Goal: Information Seeking & Learning: Learn about a topic

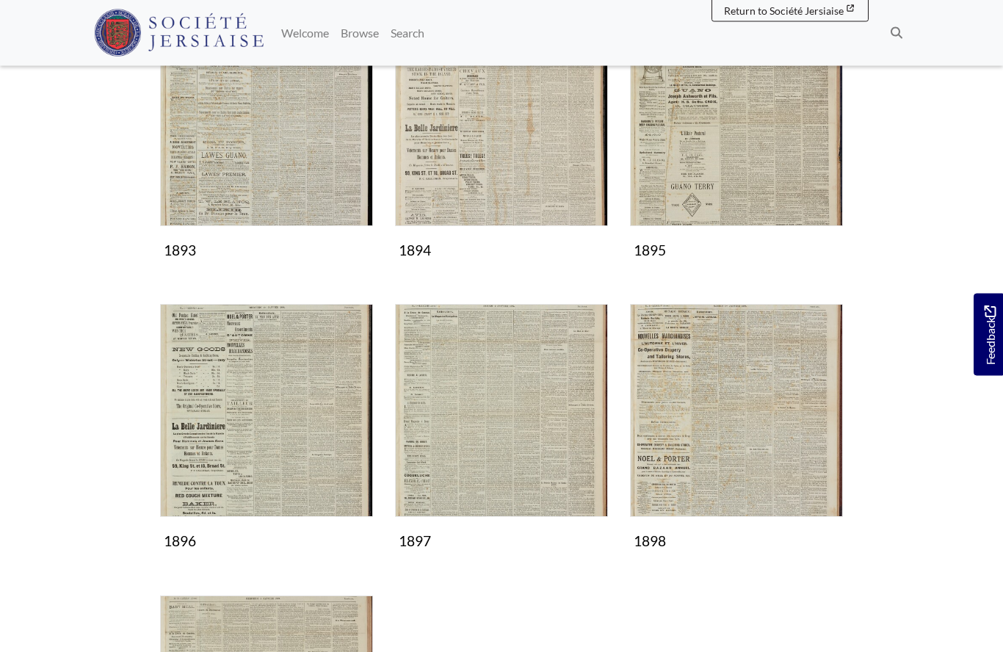
scroll to position [591, 0]
click at [740, 414] on img "Subcollection" at bounding box center [736, 410] width 213 height 213
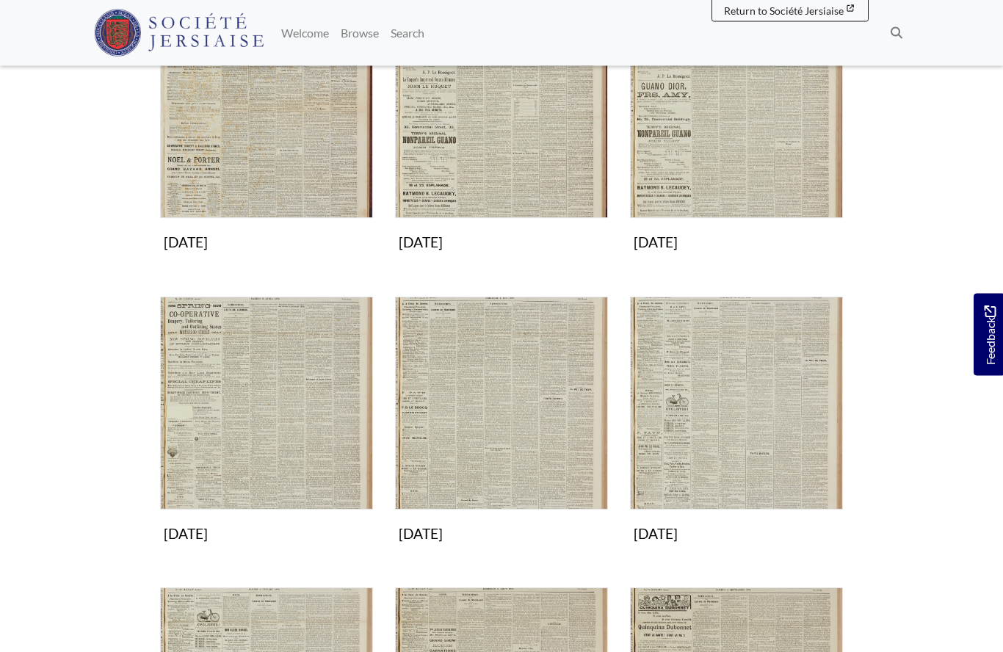
scroll to position [307, 0]
click at [746, 447] on img "Subcollection" at bounding box center [736, 403] width 213 height 213
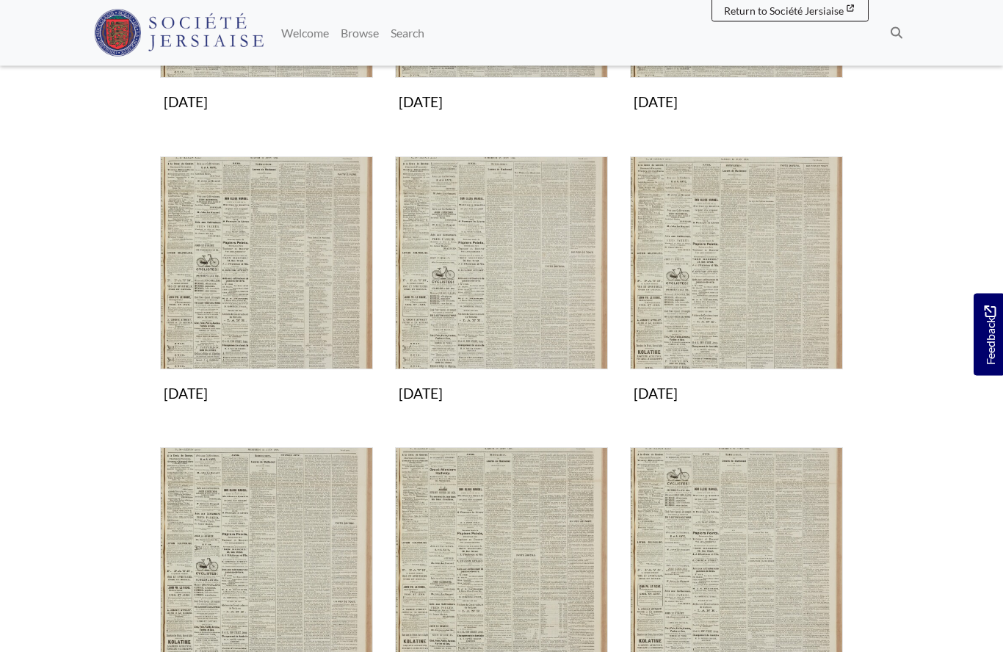
scroll to position [447, 0]
click at [514, 284] on img "Subcollection" at bounding box center [501, 262] width 213 height 213
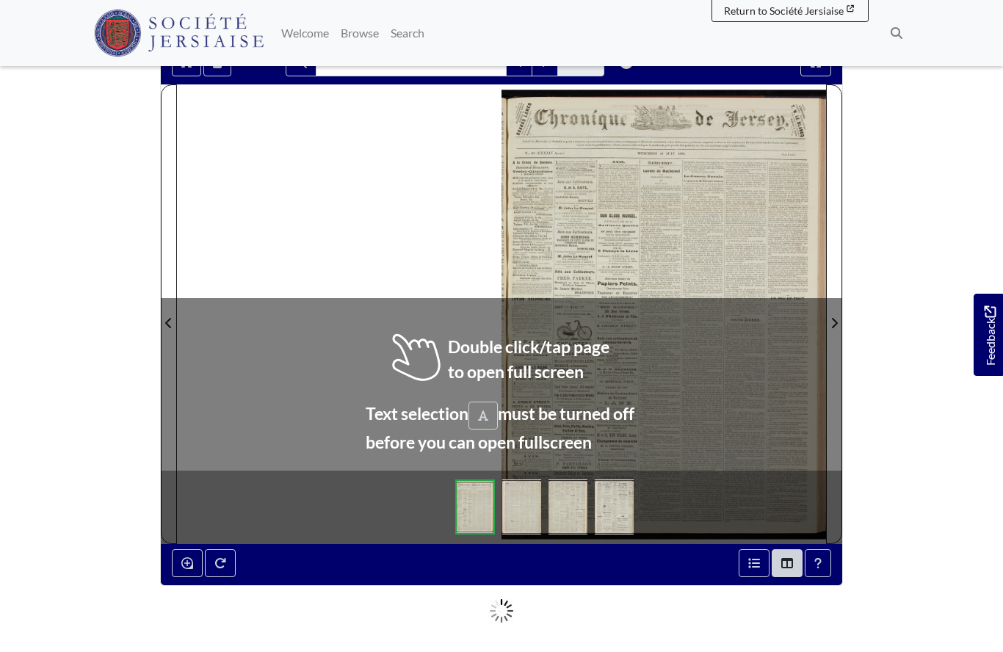
scroll to position [142, 0]
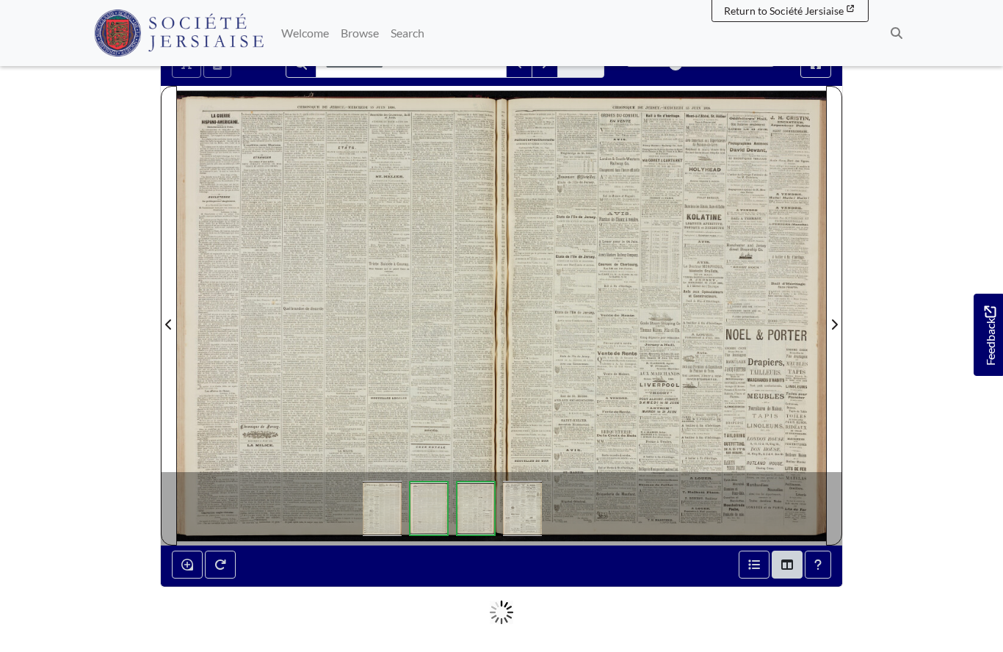
scroll to position [206, 0]
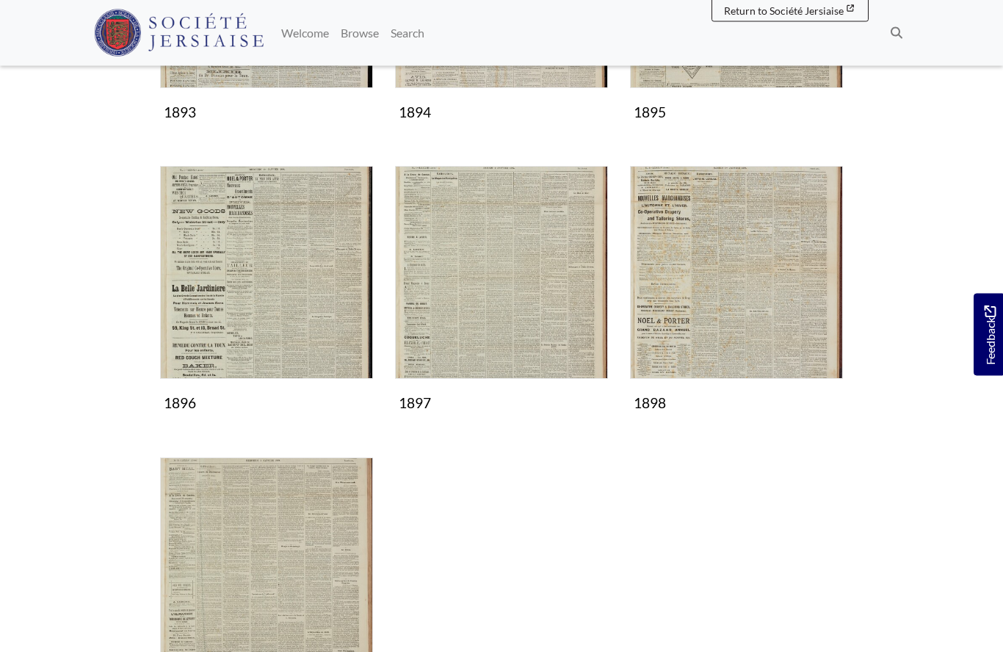
scroll to position [794, 0]
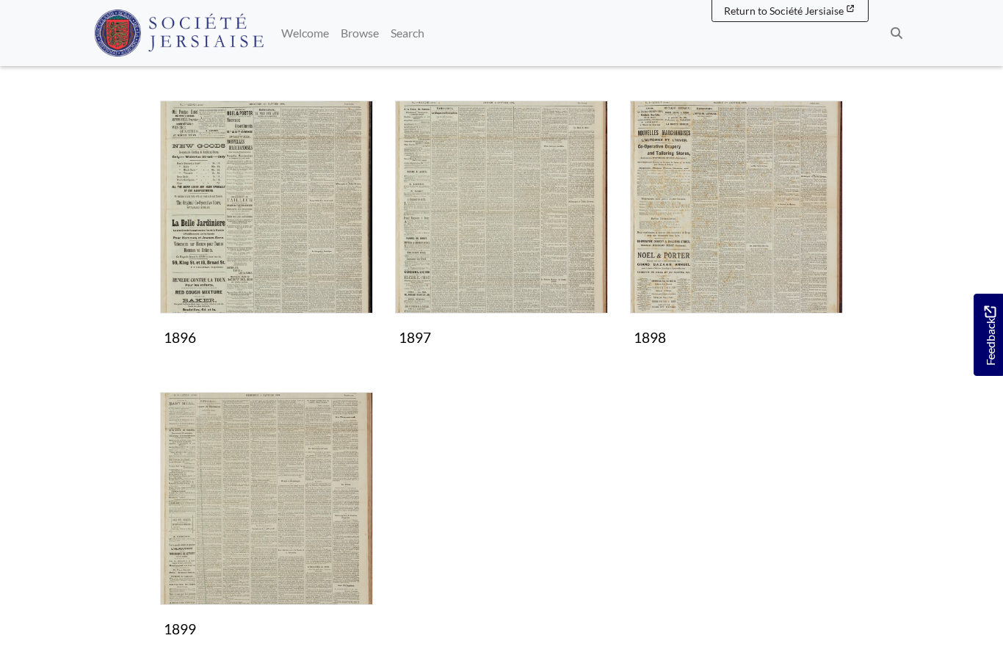
click at [297, 497] on img "Subcollection" at bounding box center [266, 498] width 213 height 213
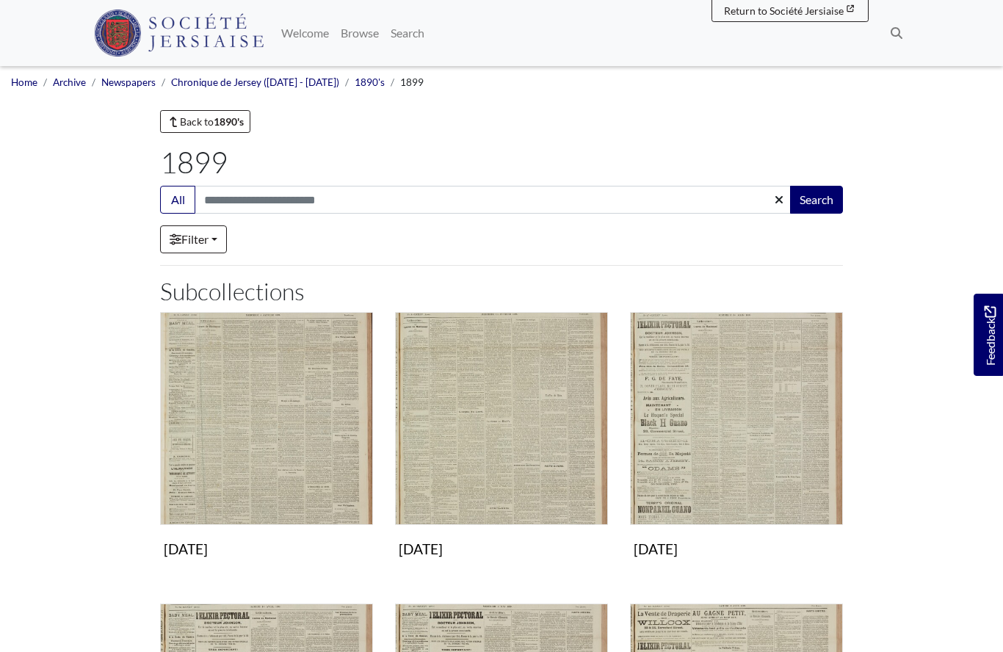
click at [535, 458] on img "Subcollection" at bounding box center [501, 418] width 213 height 213
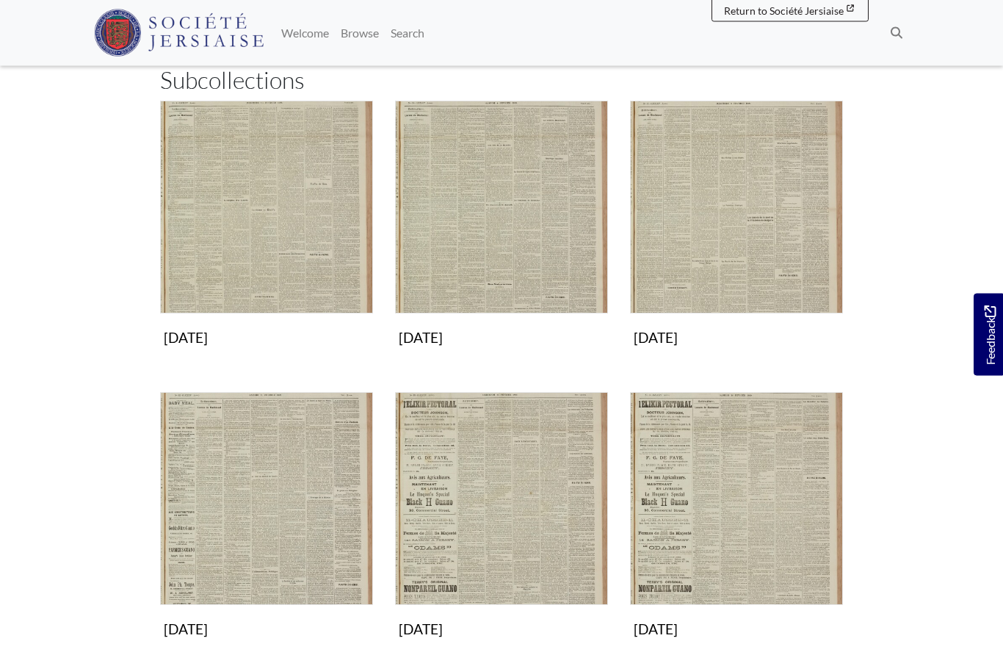
scroll to position [231, 0]
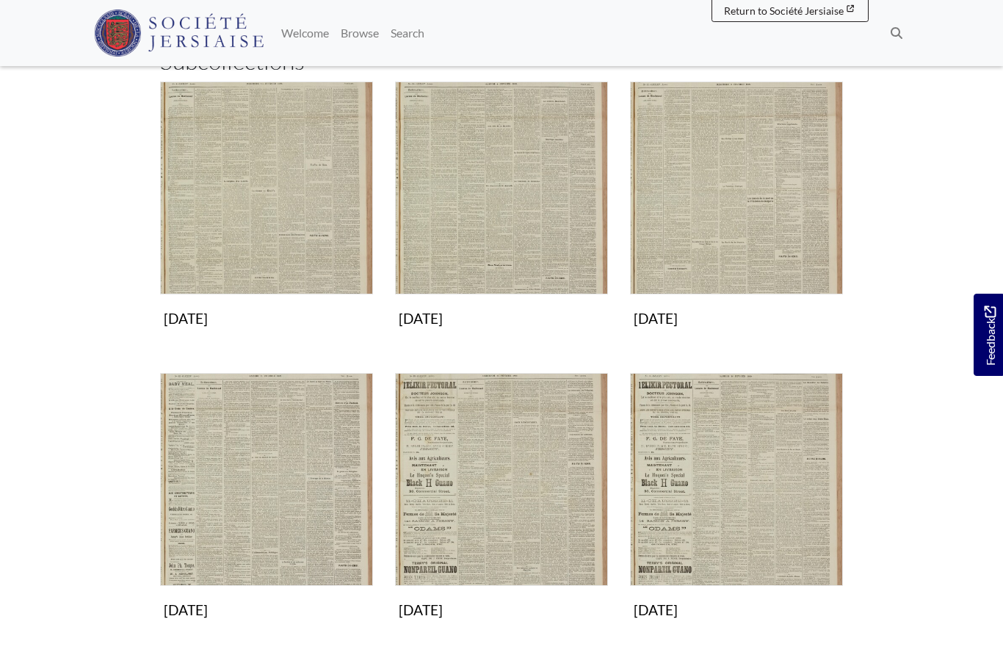
click at [273, 506] on img "Subcollection" at bounding box center [266, 479] width 213 height 213
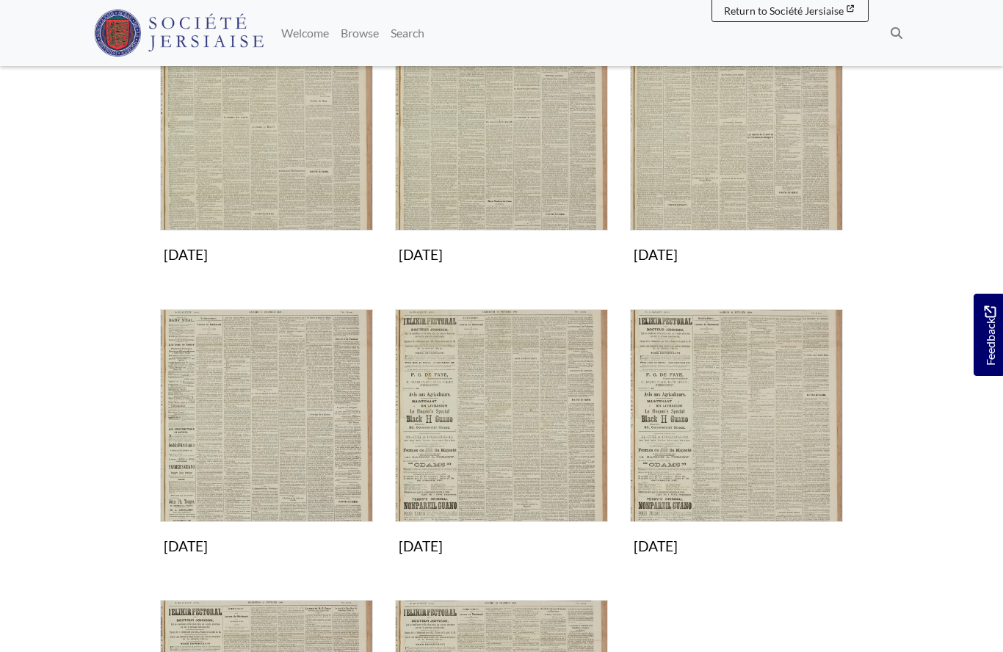
click at [744, 159] on img "Subcollection" at bounding box center [736, 124] width 213 height 213
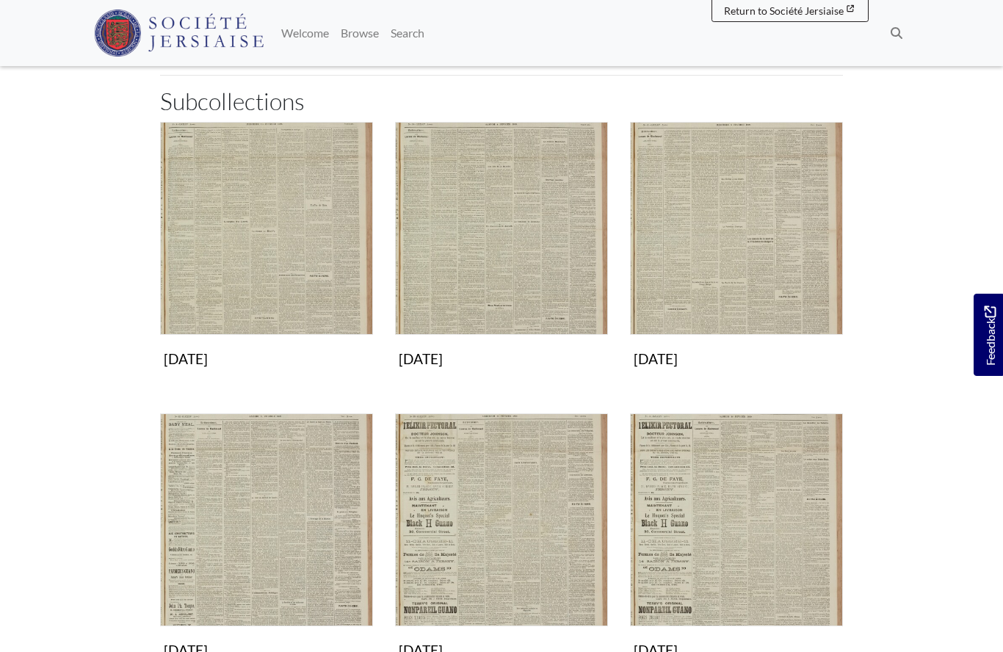
scroll to position [190, 0]
click at [516, 259] on img "Subcollection" at bounding box center [501, 229] width 213 height 213
click at [235, 270] on img "Subcollection" at bounding box center [266, 228] width 213 height 213
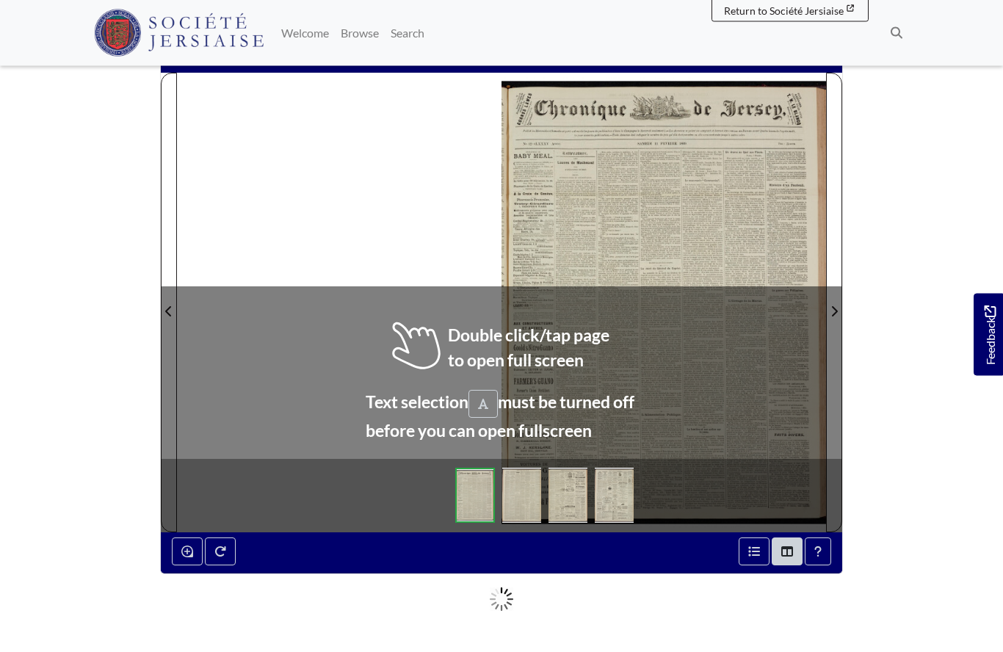
scroll to position [151, 0]
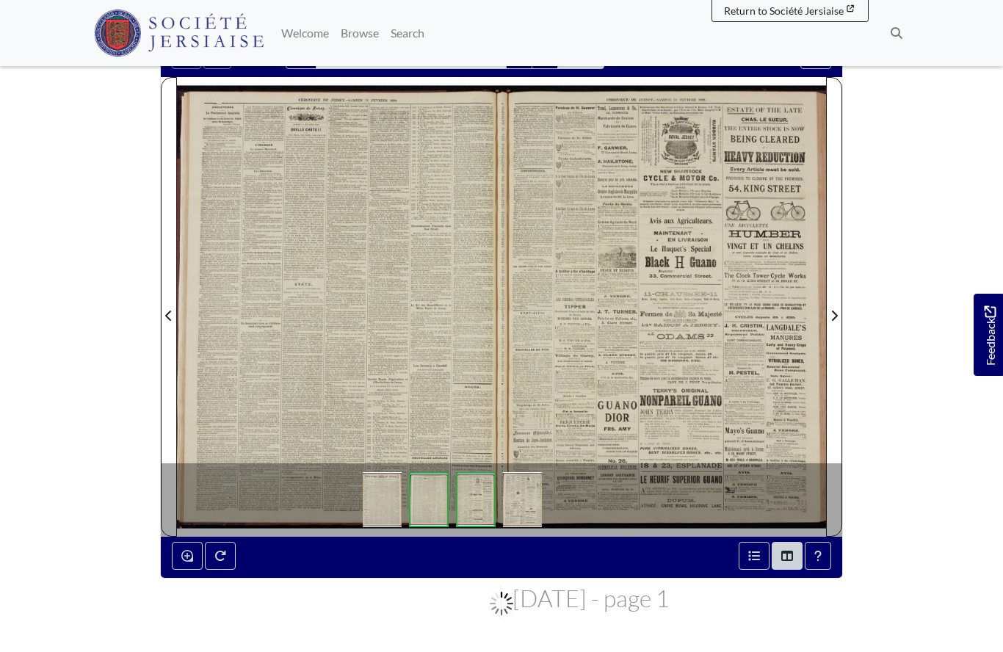
scroll to position [214, 0]
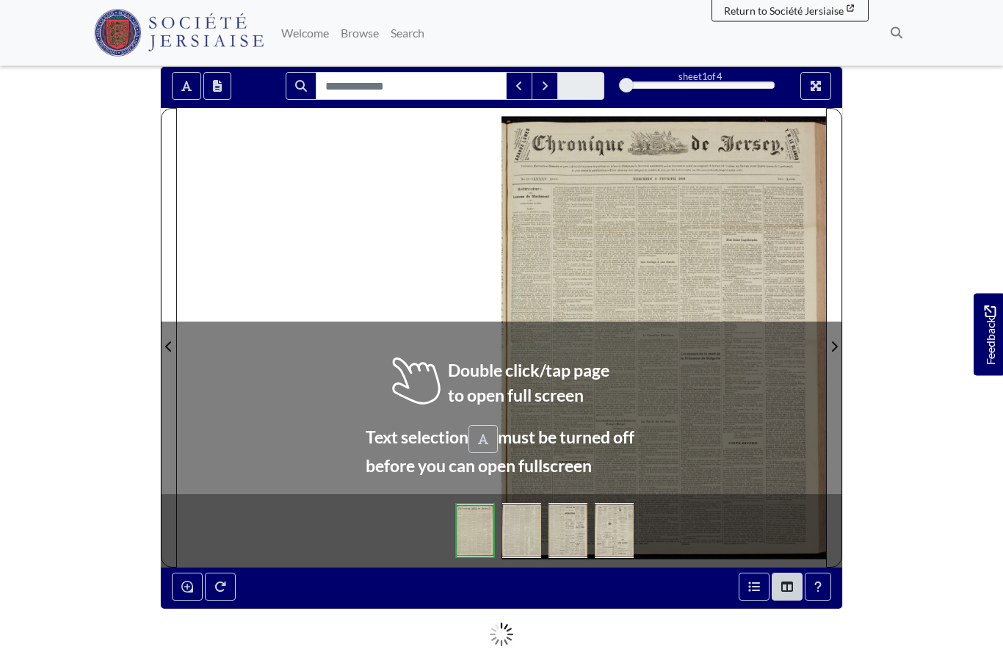
scroll to position [122, 0]
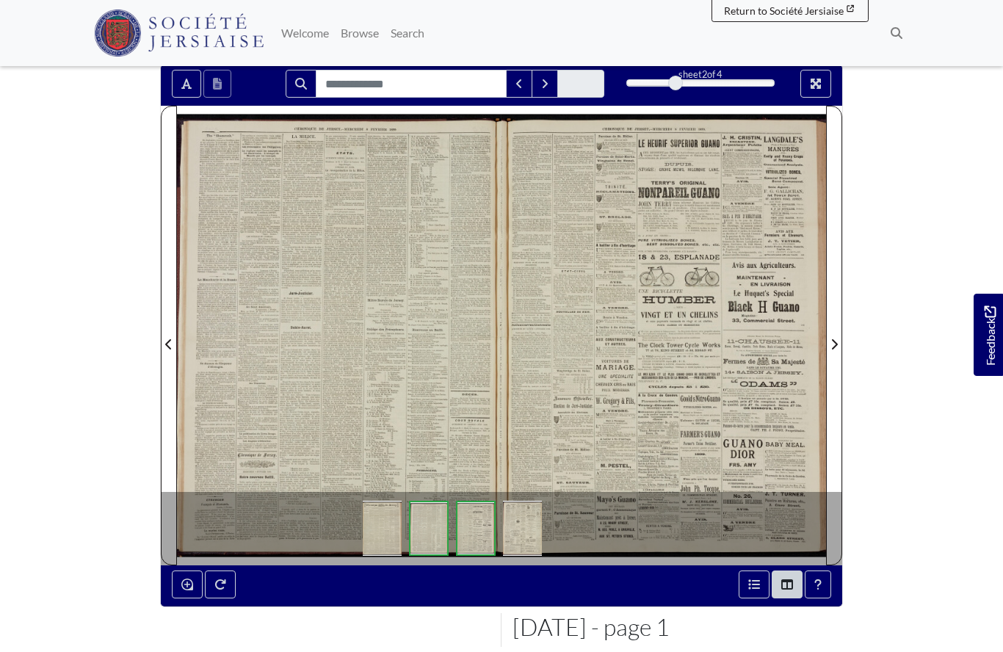
scroll to position [186, 0]
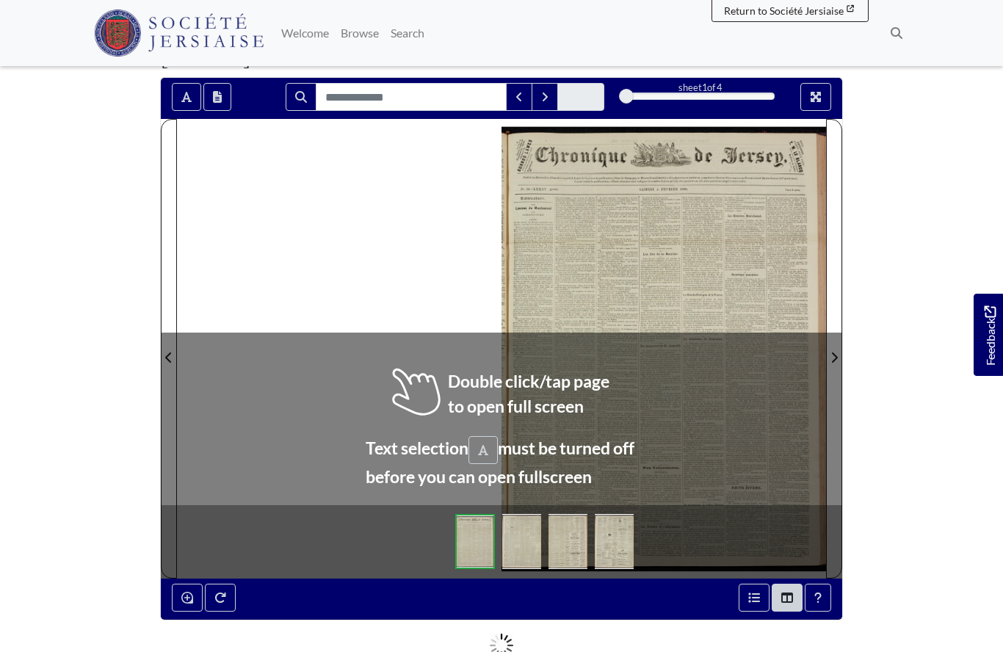
scroll to position [107, 0]
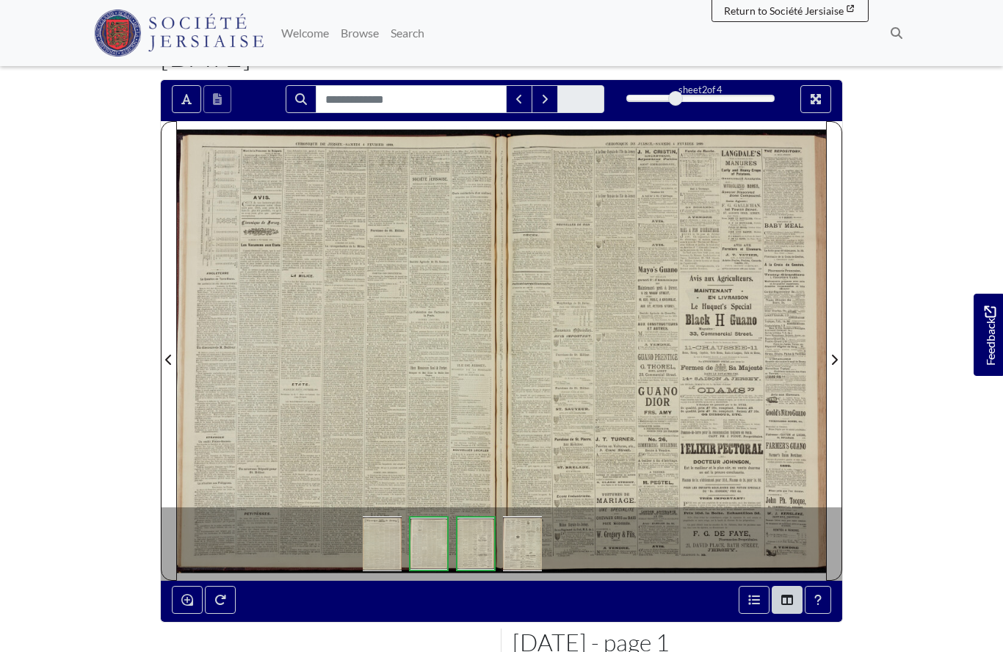
scroll to position [170, 0]
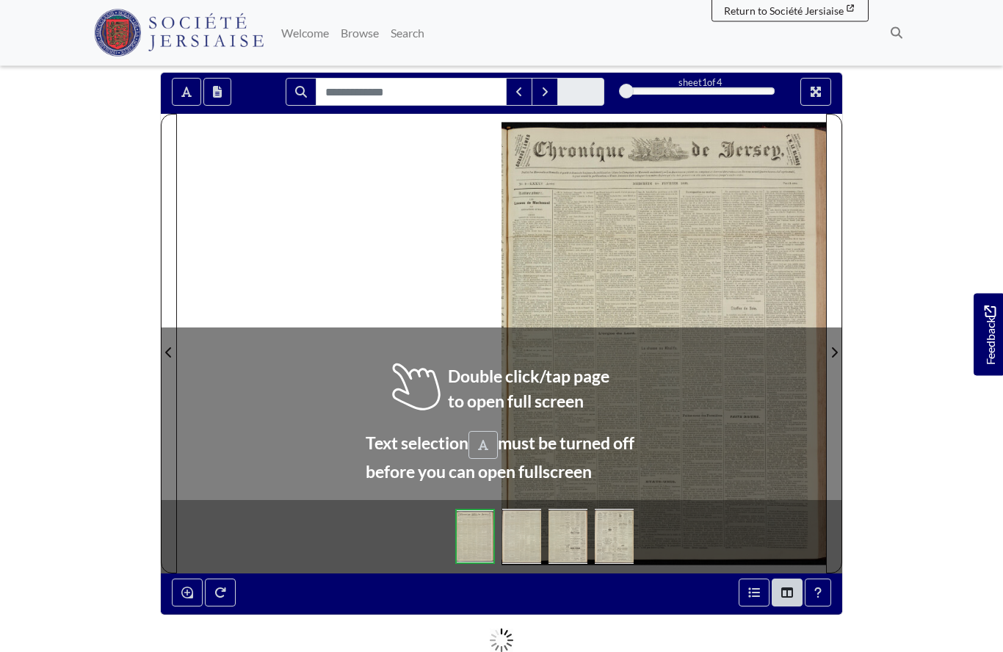
scroll to position [114, 0]
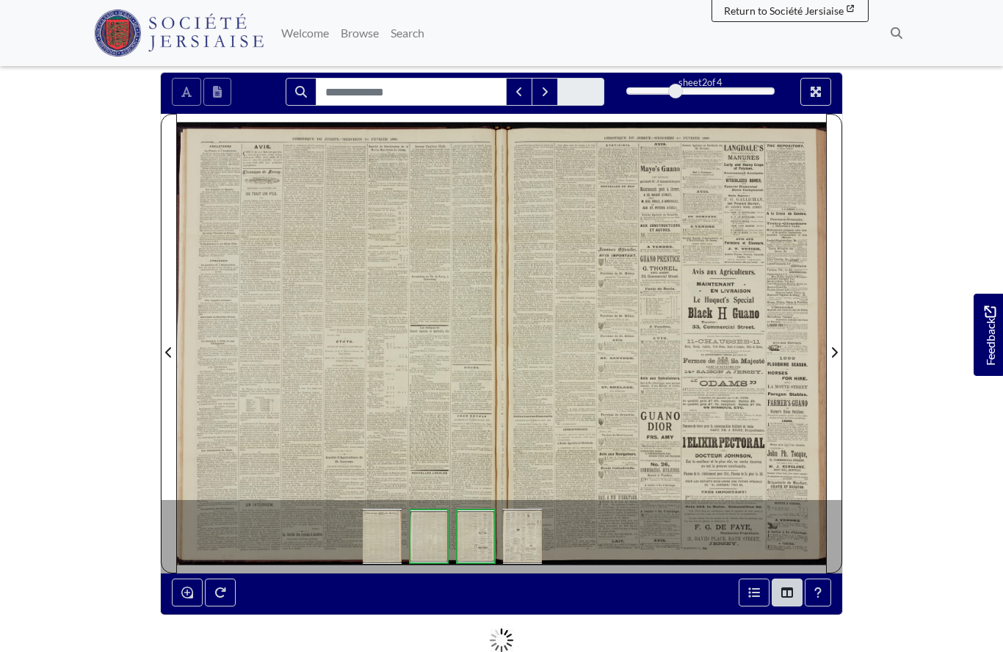
scroll to position [178, 0]
